Goal: Task Accomplishment & Management: Manage account settings

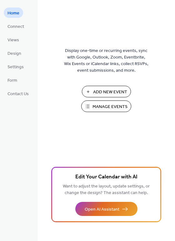
click at [99, 107] on span "Manage Events" at bounding box center [110, 106] width 35 height 7
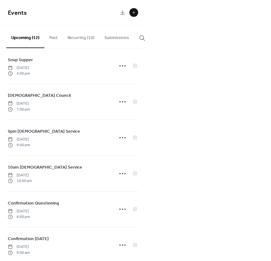
scroll to position [238, 0]
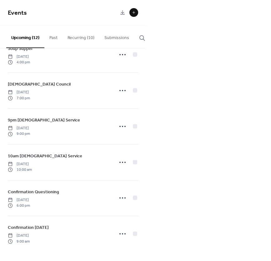
click at [78, 41] on button "Recurring (10)" at bounding box center [81, 36] width 37 height 22
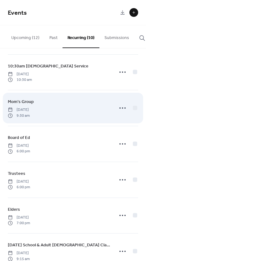
scroll to position [94, 0]
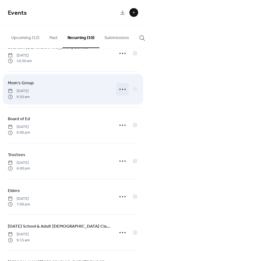
click at [118, 91] on icon at bounding box center [123, 89] width 10 height 10
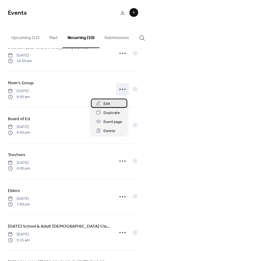
click at [109, 103] on span "Edit" at bounding box center [106, 104] width 7 height 7
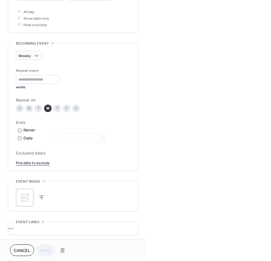
scroll to position [311, 0]
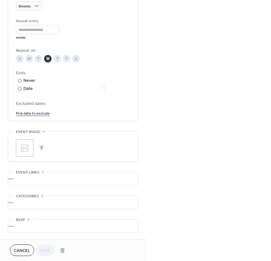
click at [43, 115] on link "Pick date to exclude" at bounding box center [33, 113] width 34 height 7
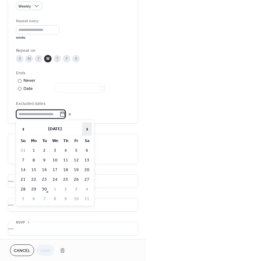
click at [82, 130] on span "›" at bounding box center [86, 129] width 9 height 13
click at [86, 130] on span "›" at bounding box center [86, 129] width 9 height 13
click at [53, 191] on td "31" at bounding box center [55, 189] width 10 height 9
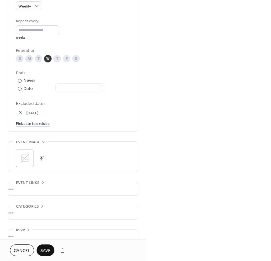
click at [40, 248] on span "Save" at bounding box center [45, 251] width 10 height 7
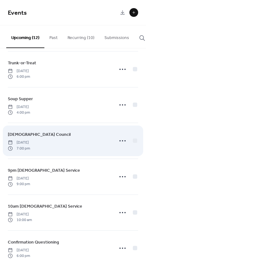
scroll to position [188, 0]
